Goal: Information Seeking & Learning: Learn about a topic

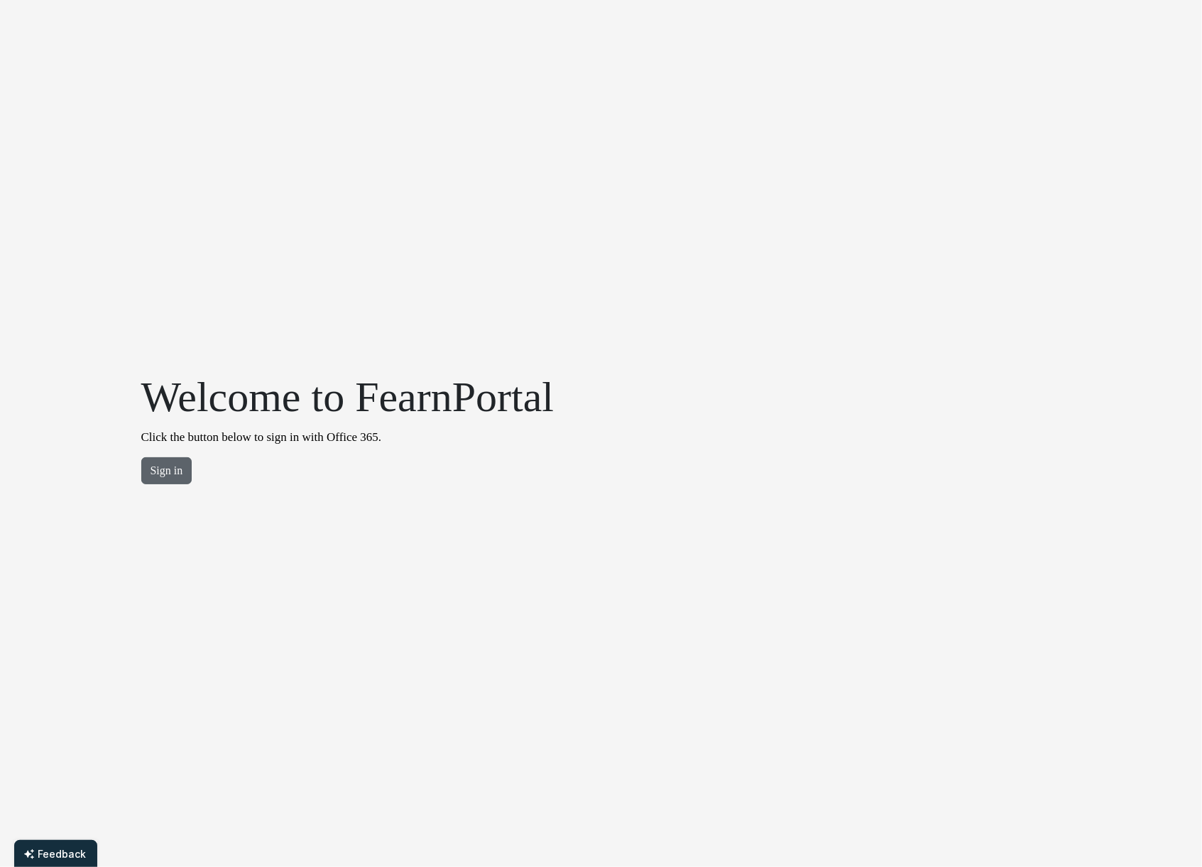
click at [155, 469] on button "Sign in" at bounding box center [166, 470] width 51 height 27
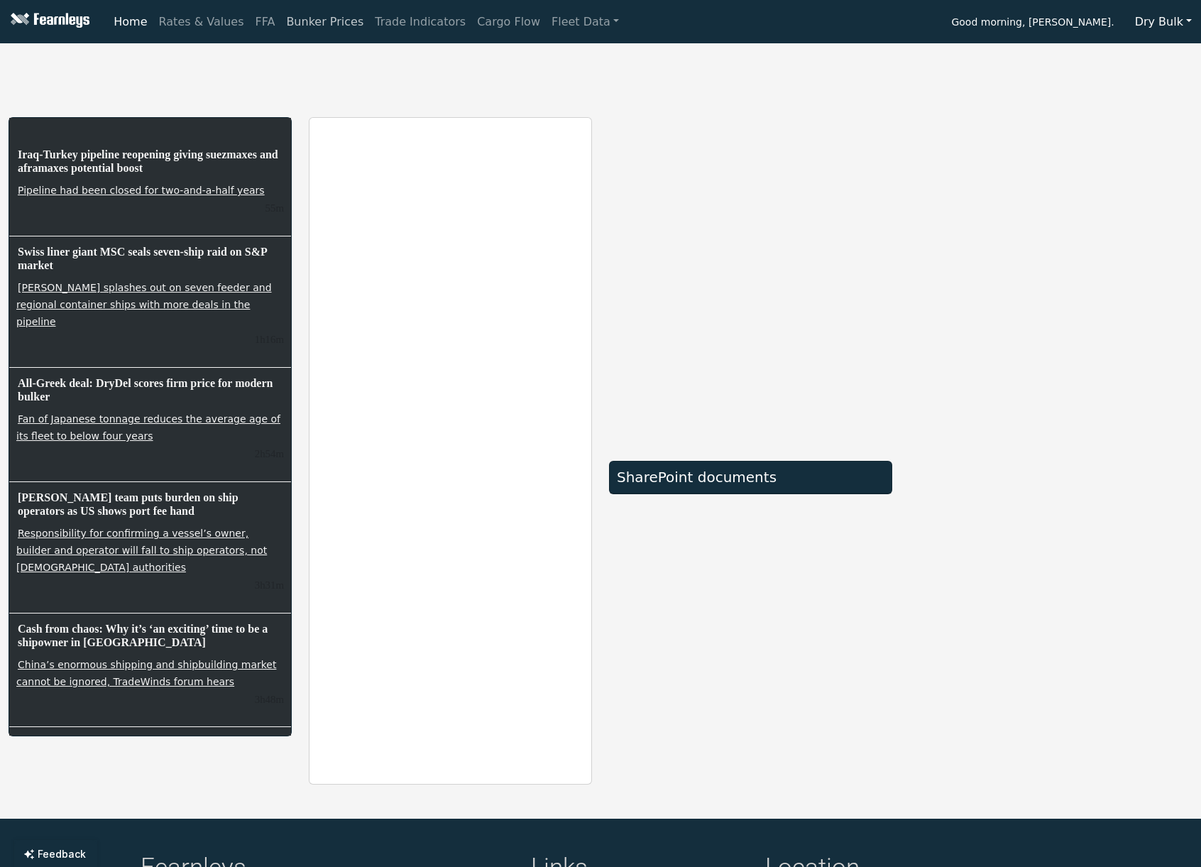
click at [295, 20] on link "Bunker Prices" at bounding box center [324, 22] width 89 height 28
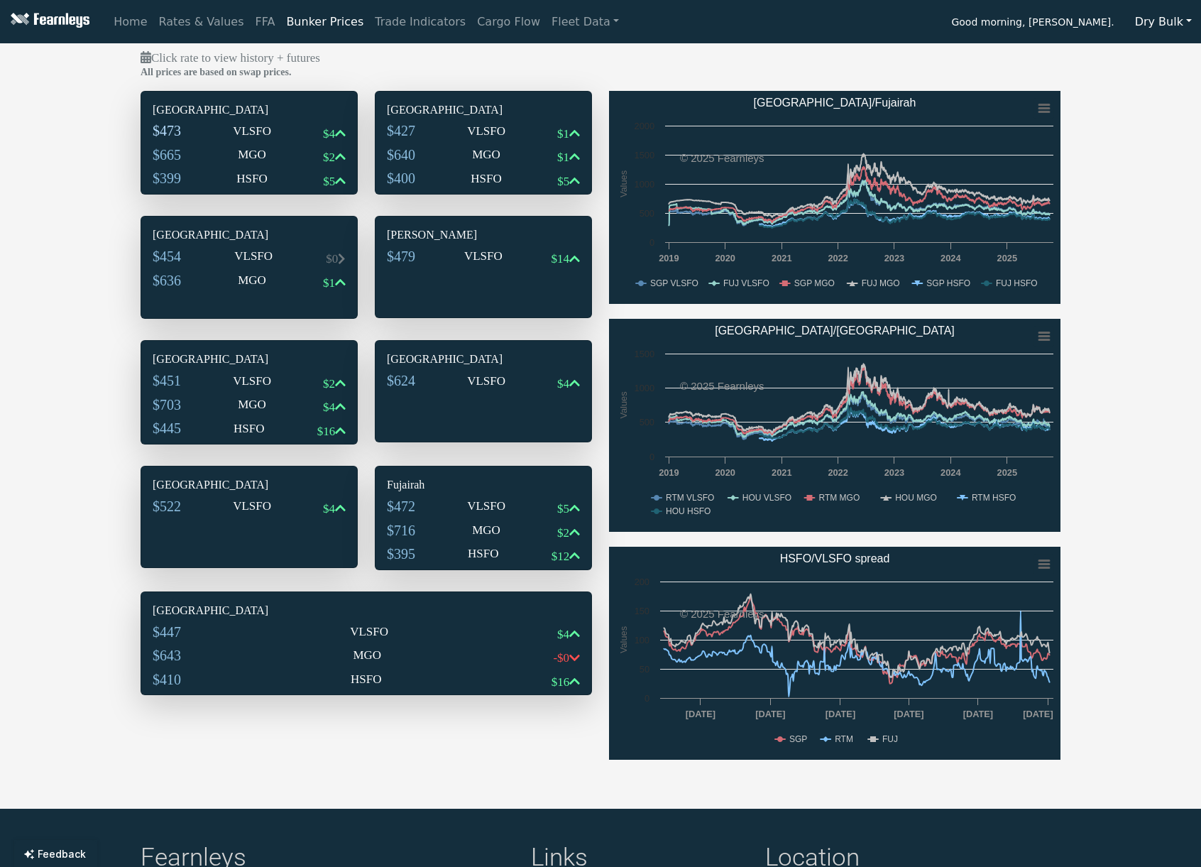
click at [174, 129] on span "$473" at bounding box center [167, 131] width 28 height 16
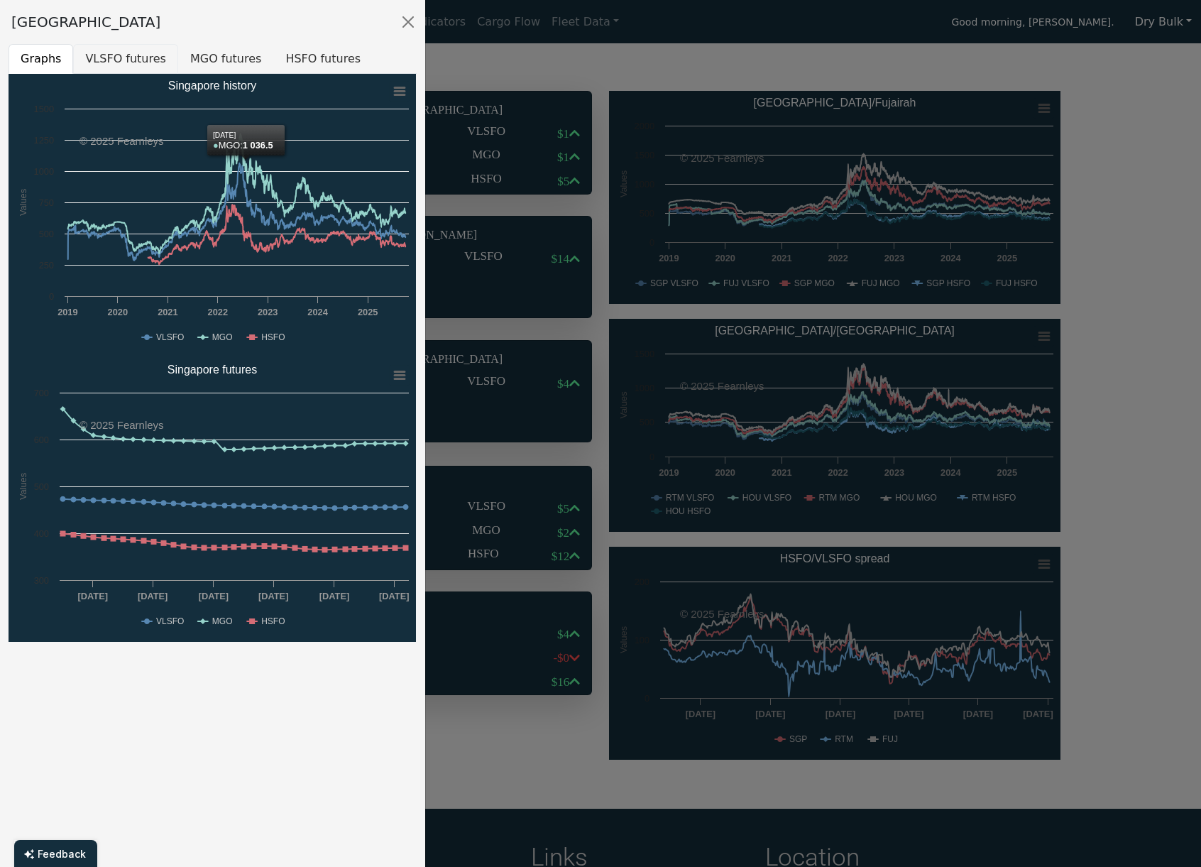
click at [119, 60] on button "VLSFO futures" at bounding box center [125, 59] width 105 height 30
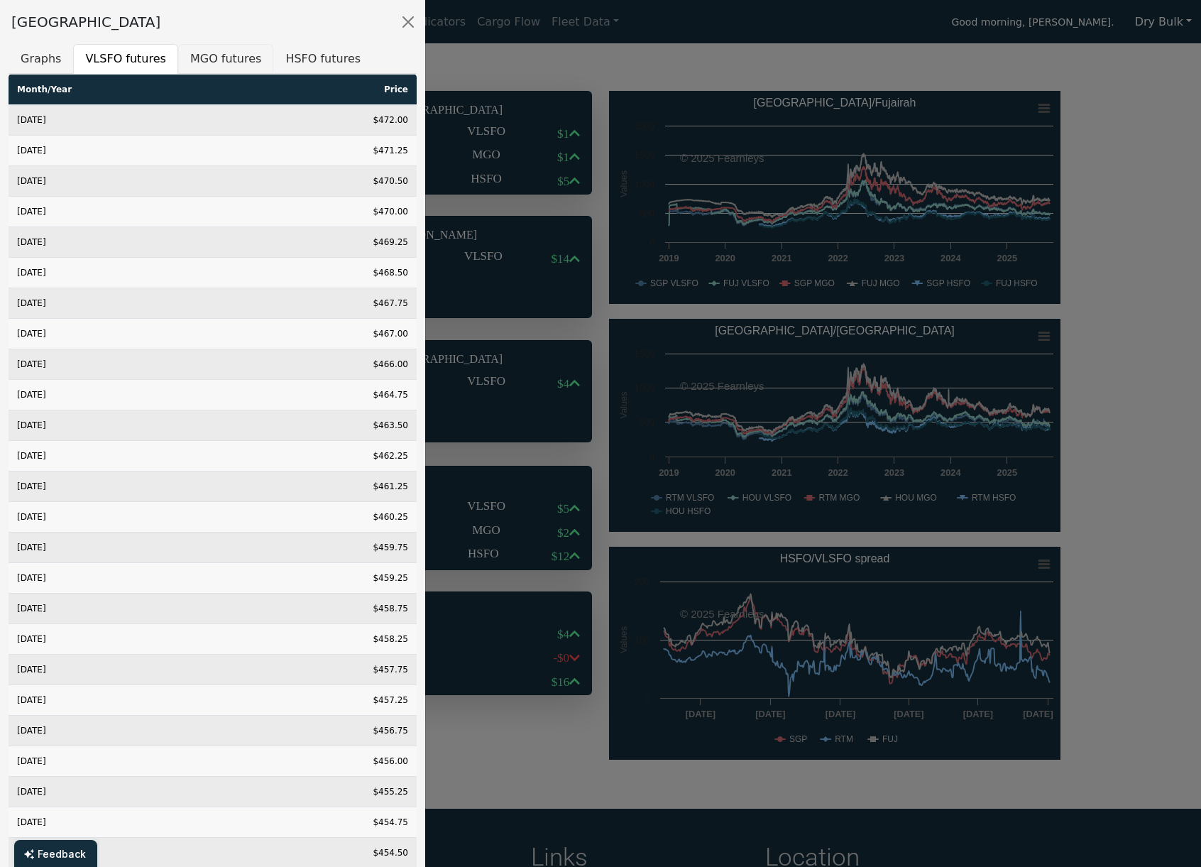
click at [217, 57] on button "MGO futures" at bounding box center [225, 59] width 95 height 30
click at [298, 55] on button "HSFO futures" at bounding box center [322, 59] width 99 height 30
click at [410, 13] on button "Close" at bounding box center [408, 22] width 23 height 23
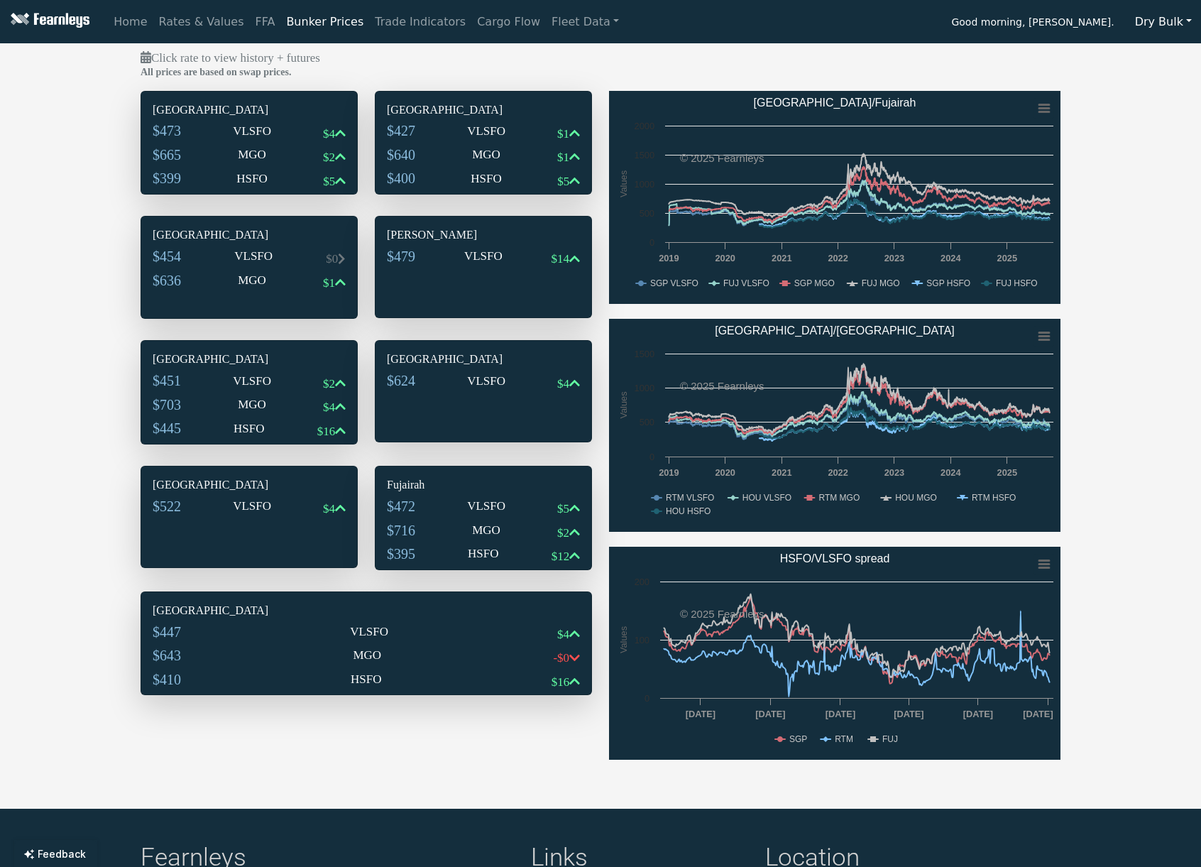
click at [406, 108] on h6 "Rotterdam" at bounding box center [483, 109] width 193 height 13
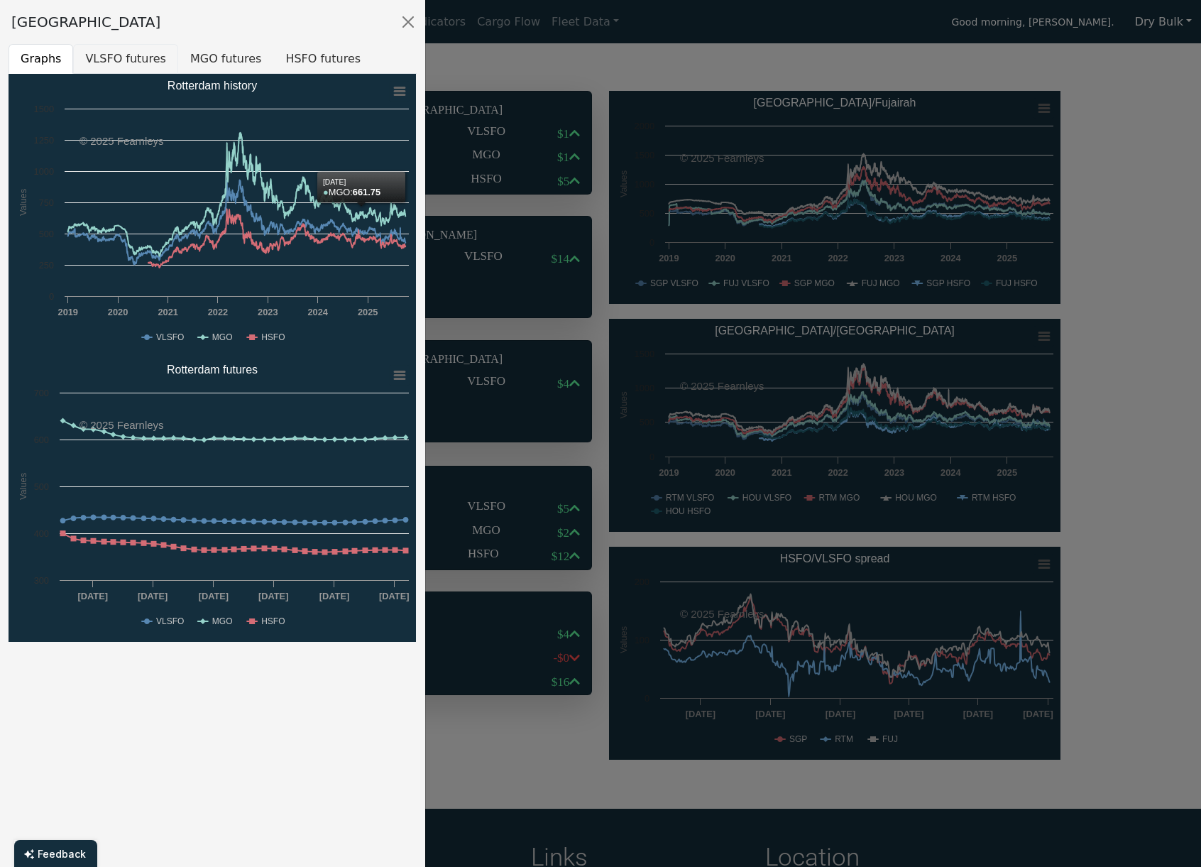
click at [114, 64] on button "VLSFO futures" at bounding box center [125, 59] width 105 height 30
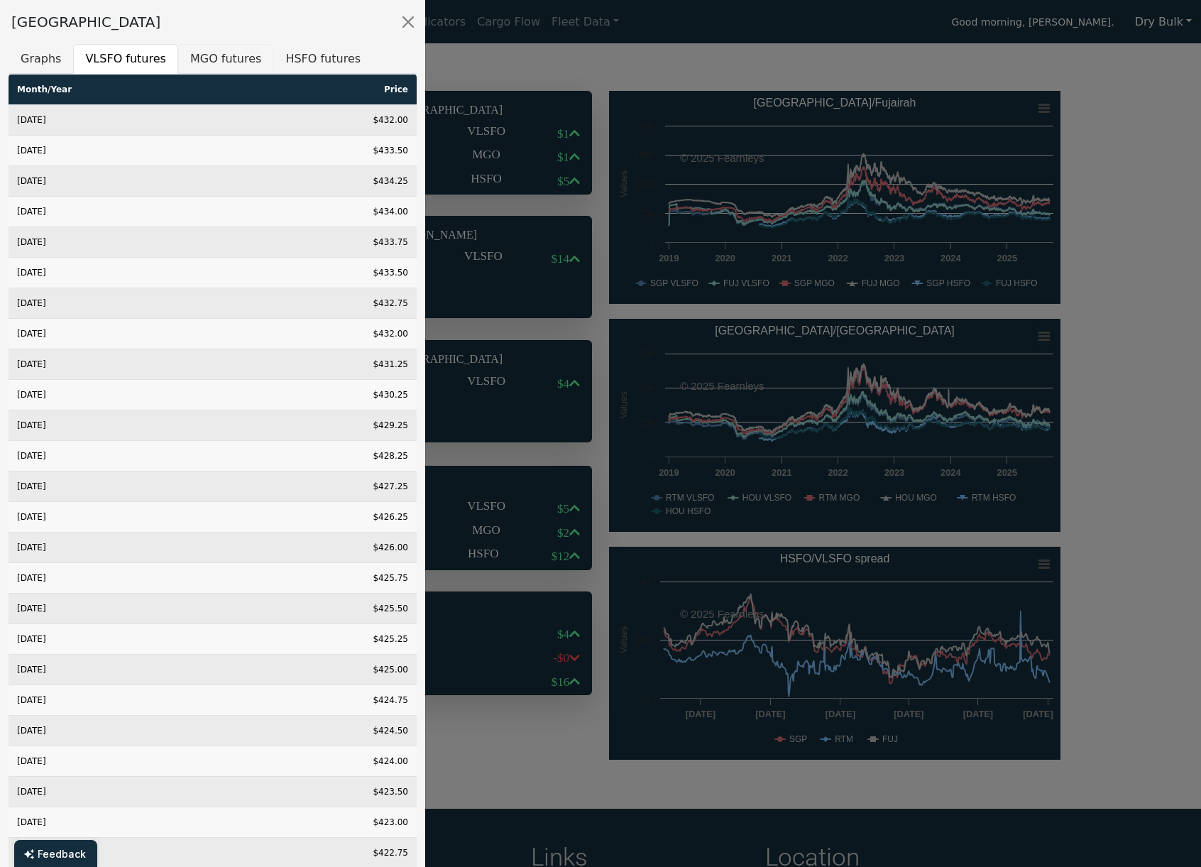
click at [213, 61] on button "MGO futures" at bounding box center [225, 59] width 95 height 30
click at [319, 60] on button "HSFO futures" at bounding box center [322, 59] width 99 height 30
drag, startPoint x: 406, startPoint y: 23, endPoint x: 405, endPoint y: 30, distance: 7.2
click at [406, 23] on button "Close" at bounding box center [408, 22] width 23 height 23
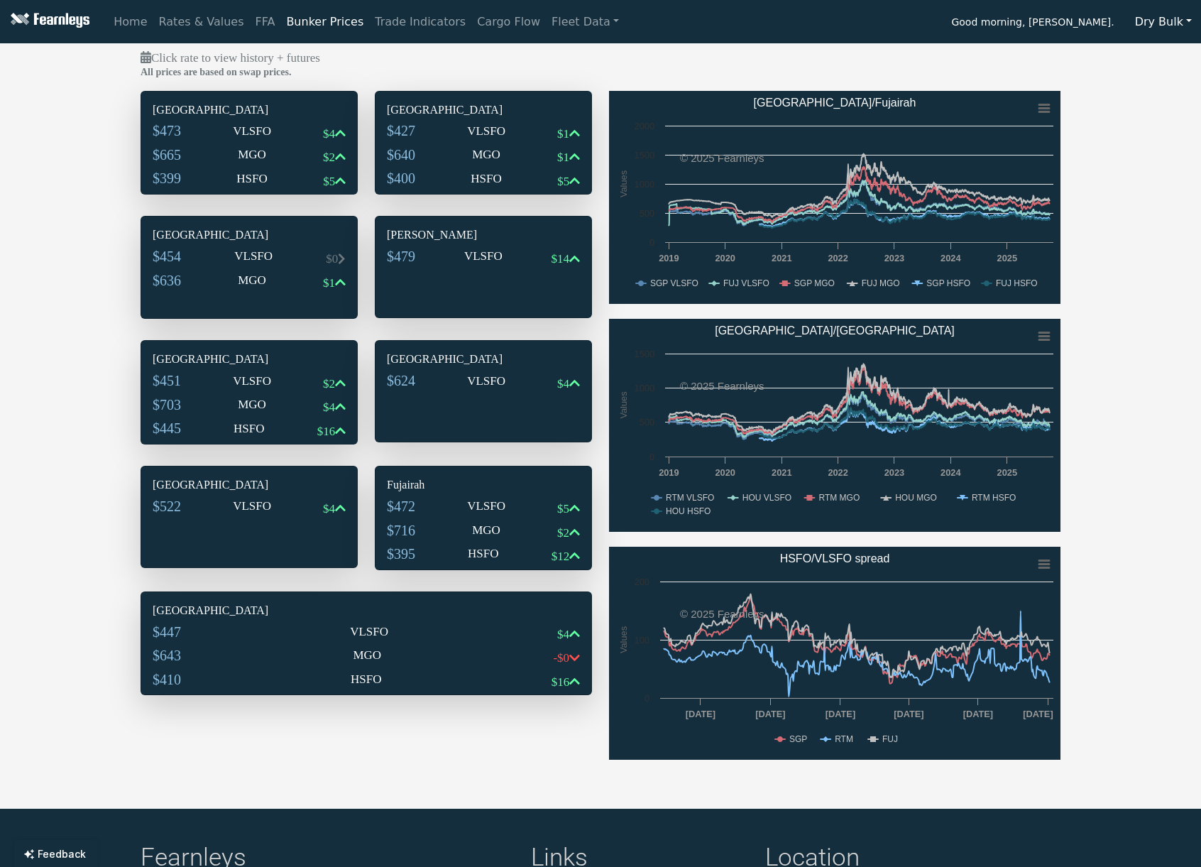
click at [174, 487] on h6 "Qingdao" at bounding box center [249, 484] width 193 height 13
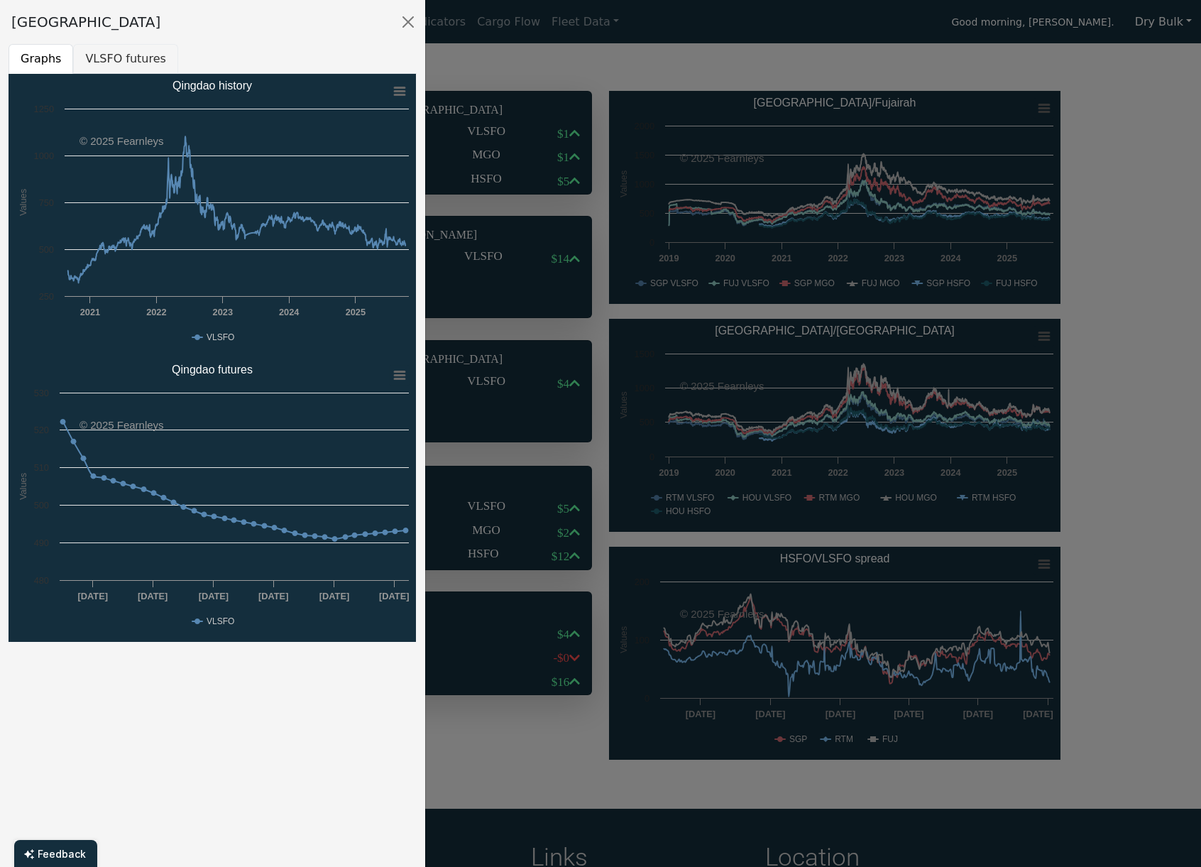
click at [123, 57] on button "VLSFO futures" at bounding box center [125, 59] width 105 height 30
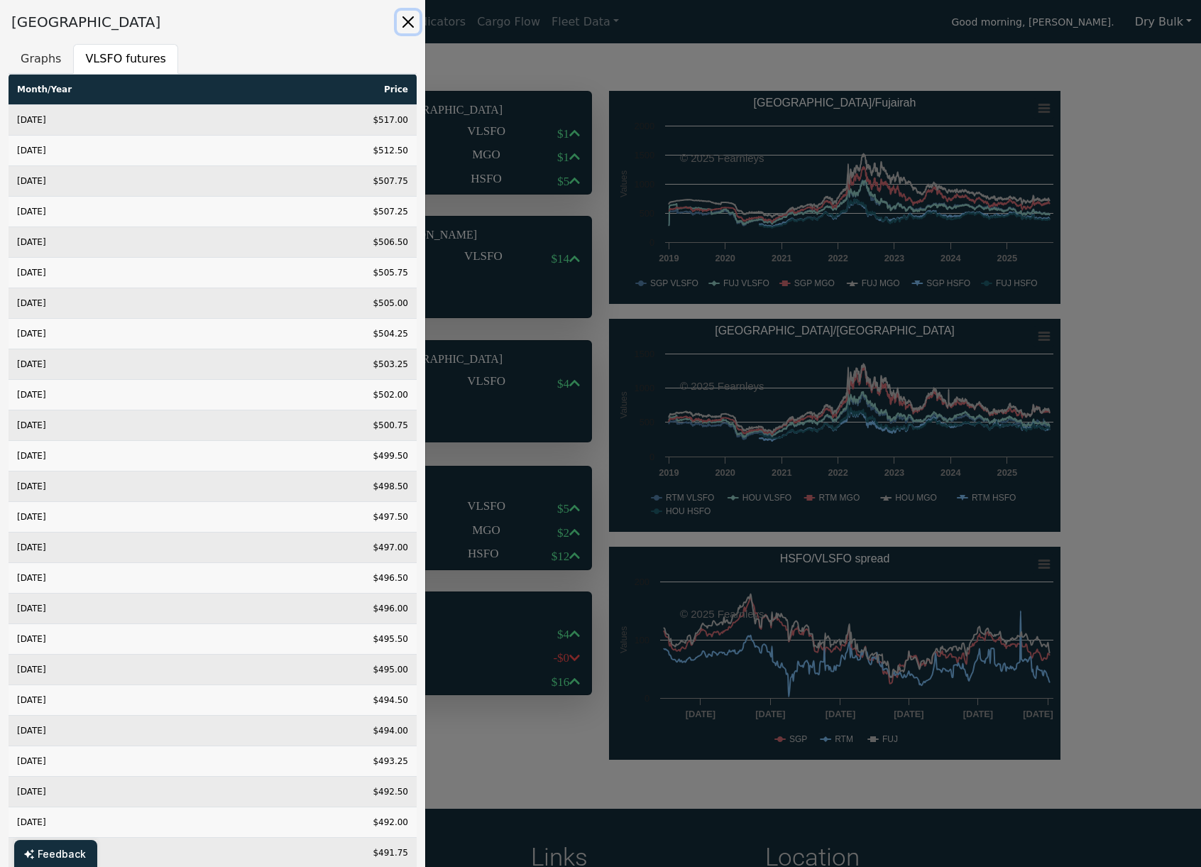
click at [403, 17] on button "Close" at bounding box center [408, 22] width 23 height 23
